Goal: Task Accomplishment & Management: Use online tool/utility

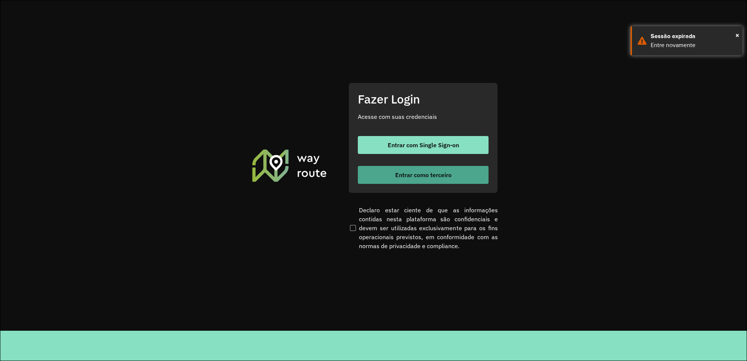
click at [436, 174] on span "Entrar como terceiro" at bounding box center [423, 175] width 56 height 6
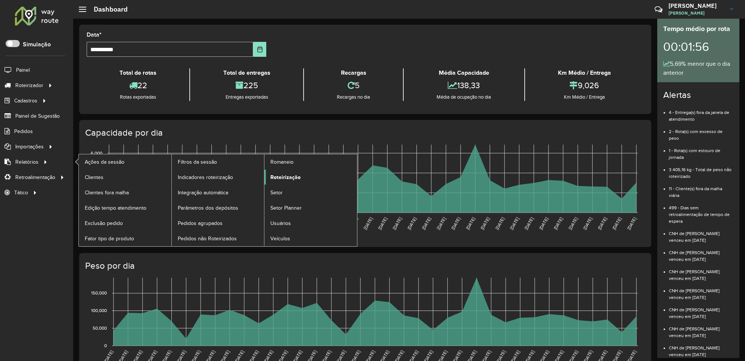
click at [299, 180] on span "Roteirização" at bounding box center [285, 177] width 30 height 8
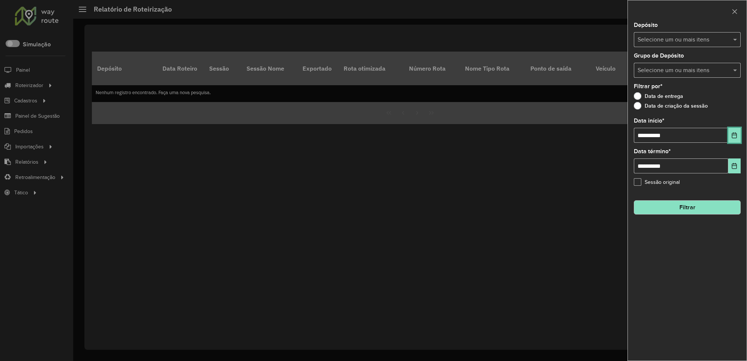
click at [731, 130] on button "Choose Date" at bounding box center [734, 135] width 12 height 15
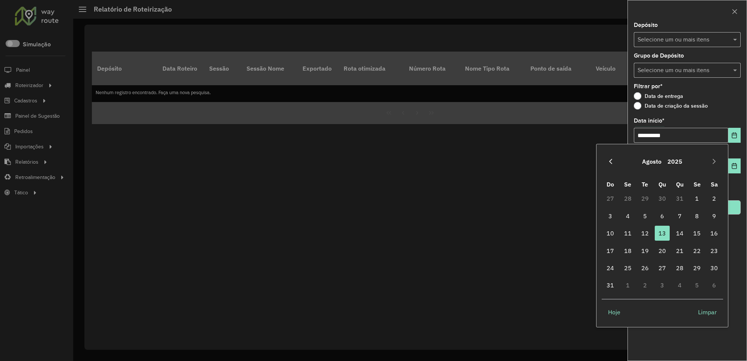
click at [609, 161] on button "Previous Month" at bounding box center [611, 161] width 12 height 12
click at [700, 252] on span "25" at bounding box center [697, 250] width 15 height 15
type input "**********"
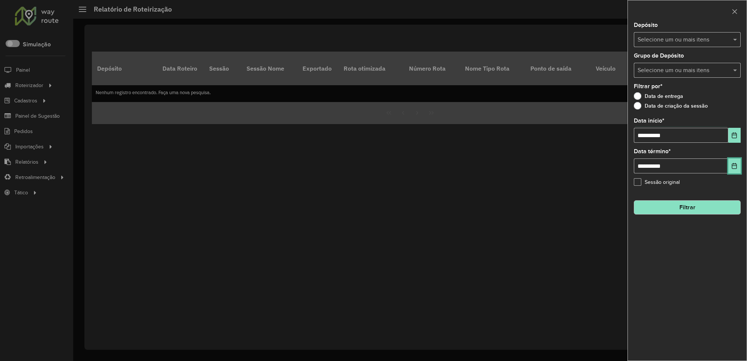
click at [731, 168] on icon "Choose Date" at bounding box center [734, 166] width 6 height 6
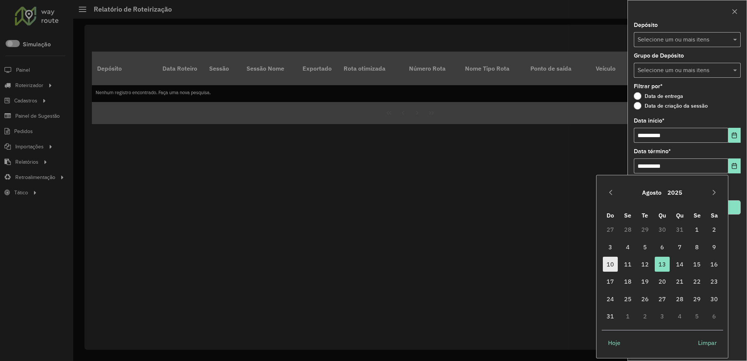
click at [613, 265] on span "10" at bounding box center [610, 264] width 15 height 15
type input "**********"
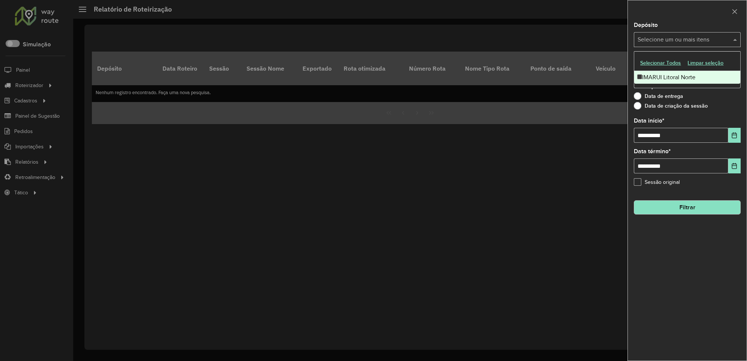
click at [689, 34] on div "Selecione um ou mais itens" at bounding box center [687, 39] width 107 height 15
click at [666, 77] on div "IMARUI Litoral Norte" at bounding box center [687, 77] width 106 height 13
click at [697, 208] on button "Filtrar" at bounding box center [687, 207] width 107 height 14
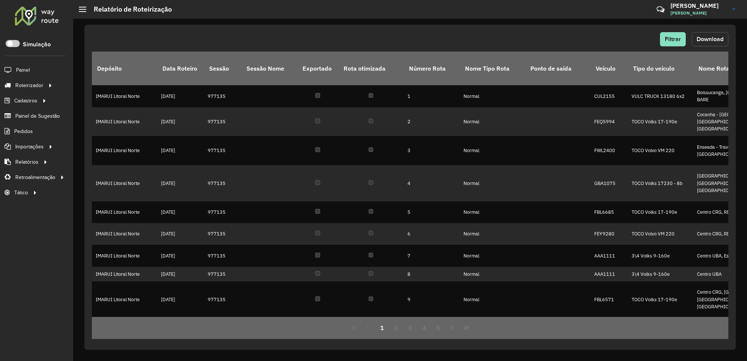
click at [716, 38] on span "Download" at bounding box center [710, 39] width 27 height 6
click at [670, 40] on span "Filtrar" at bounding box center [673, 39] width 16 height 6
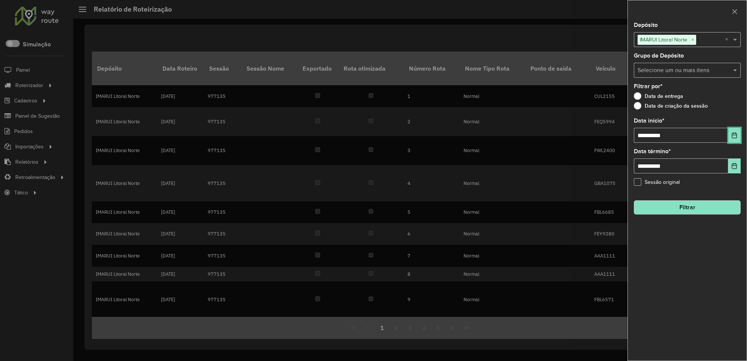
click at [735, 135] on icon "Choose Date" at bounding box center [734, 135] width 6 height 6
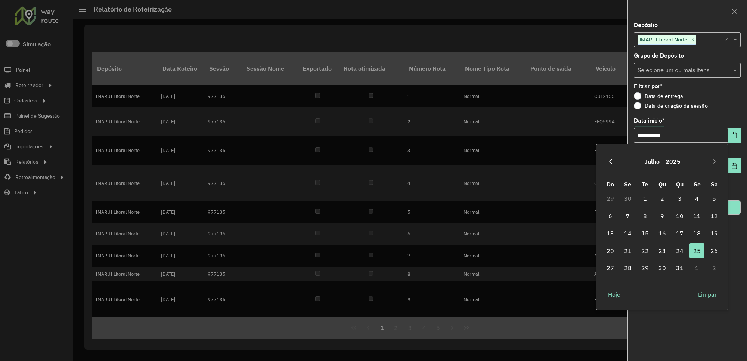
click at [611, 162] on icon "Previous Month" at bounding box center [611, 161] width 6 height 6
click at [647, 204] on span "3" at bounding box center [645, 198] width 15 height 15
type input "**********"
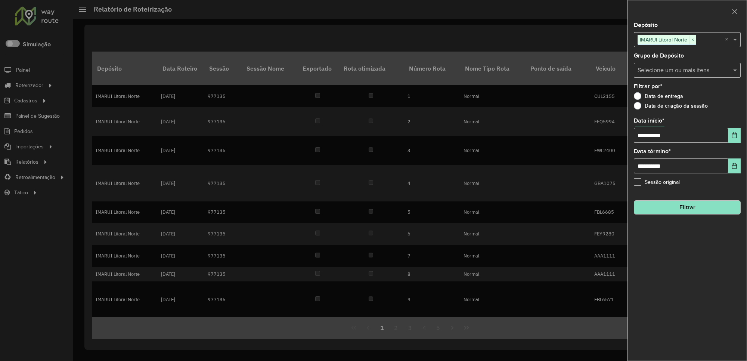
click at [700, 210] on button "Filtrar" at bounding box center [687, 207] width 107 height 14
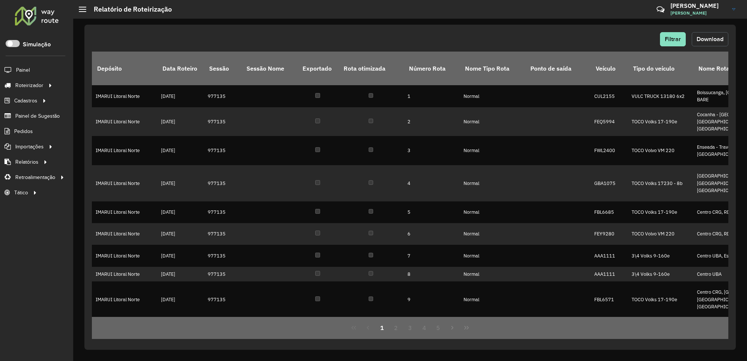
click at [712, 36] on span "Download" at bounding box center [710, 39] width 27 height 6
click at [708, 32] on button "Download" at bounding box center [710, 39] width 37 height 14
